Goal: Use online tool/utility: Utilize a website feature to perform a specific function

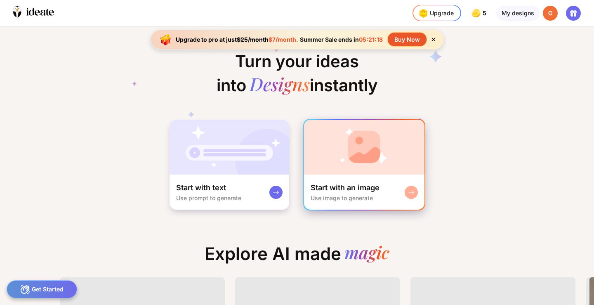
click at [346, 180] on div "Start with an image Use image to generate" at bounding box center [364, 191] width 120 height 35
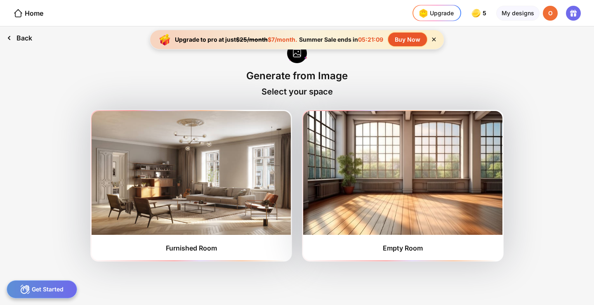
click at [27, 39] on div "Back" at bounding box center [19, 37] width 39 height 23
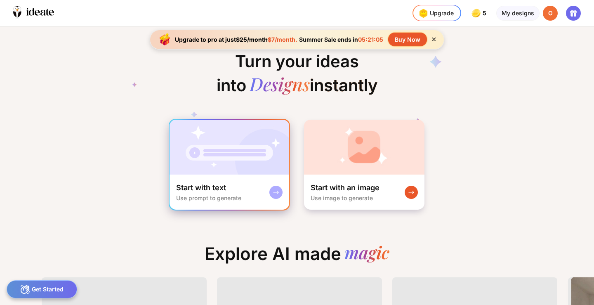
click at [213, 158] on img at bounding box center [229, 147] width 120 height 55
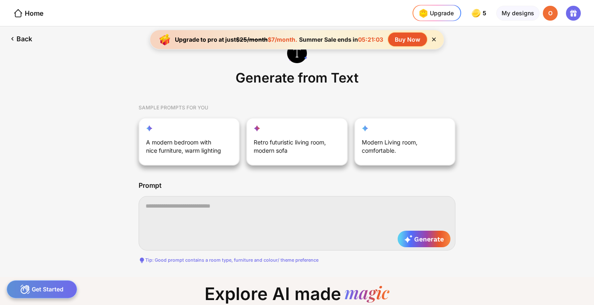
click at [197, 212] on textarea at bounding box center [297, 223] width 317 height 54
type textarea "********"
click at [17, 41] on div "Back" at bounding box center [20, 38] width 40 height 25
